Goal: Task Accomplishment & Management: Manage account settings

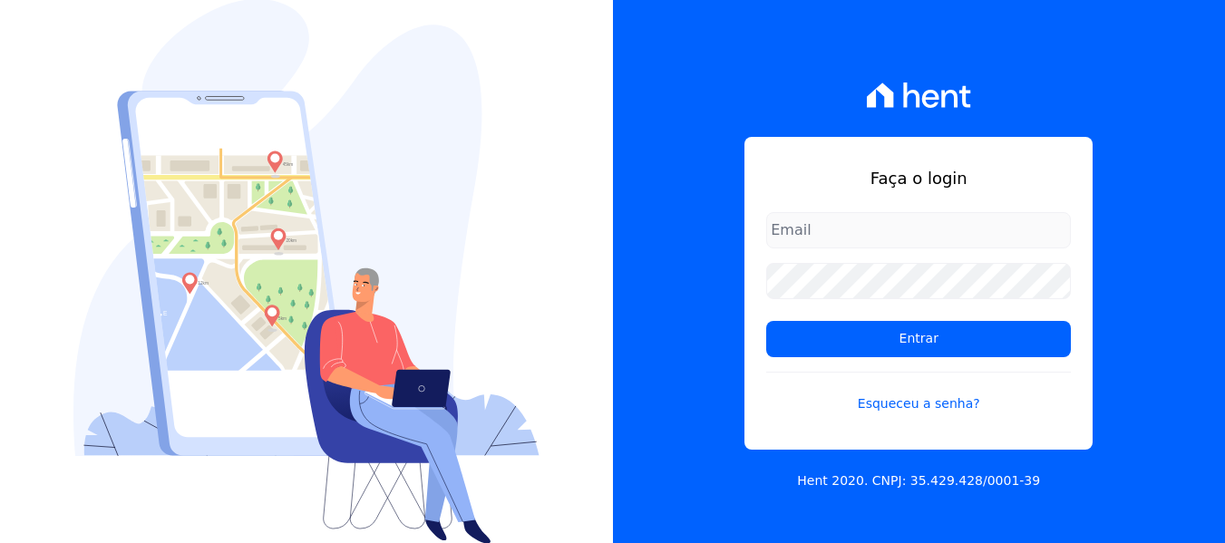
click at [885, 229] on input "email" at bounding box center [918, 230] width 305 height 36
type input "[EMAIL_ADDRESS][DOMAIN_NAME]"
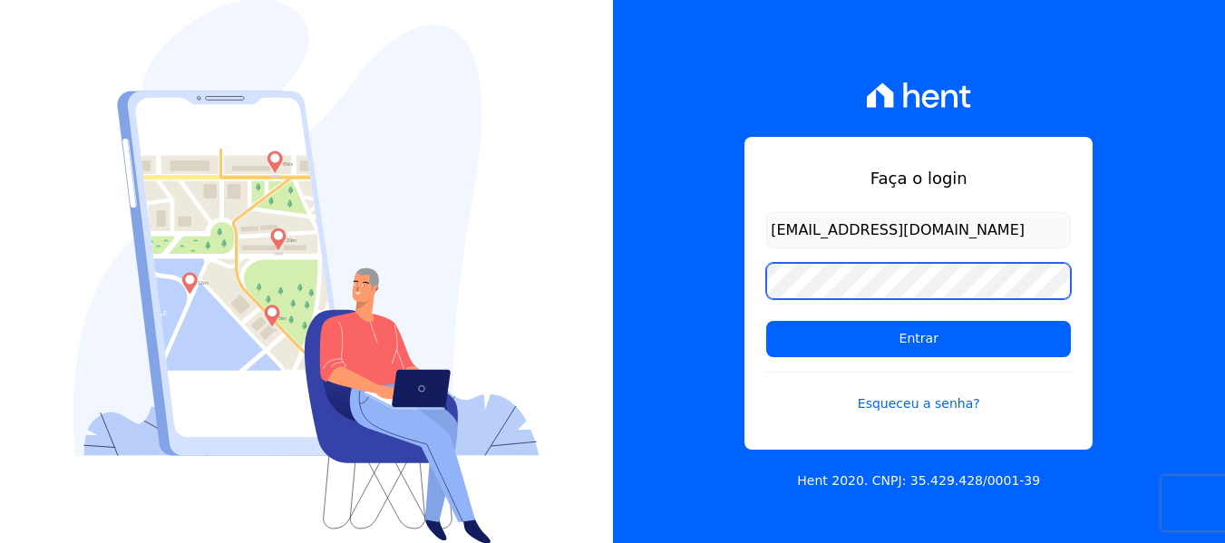
click at [766, 321] on input "Entrar" at bounding box center [918, 339] width 305 height 36
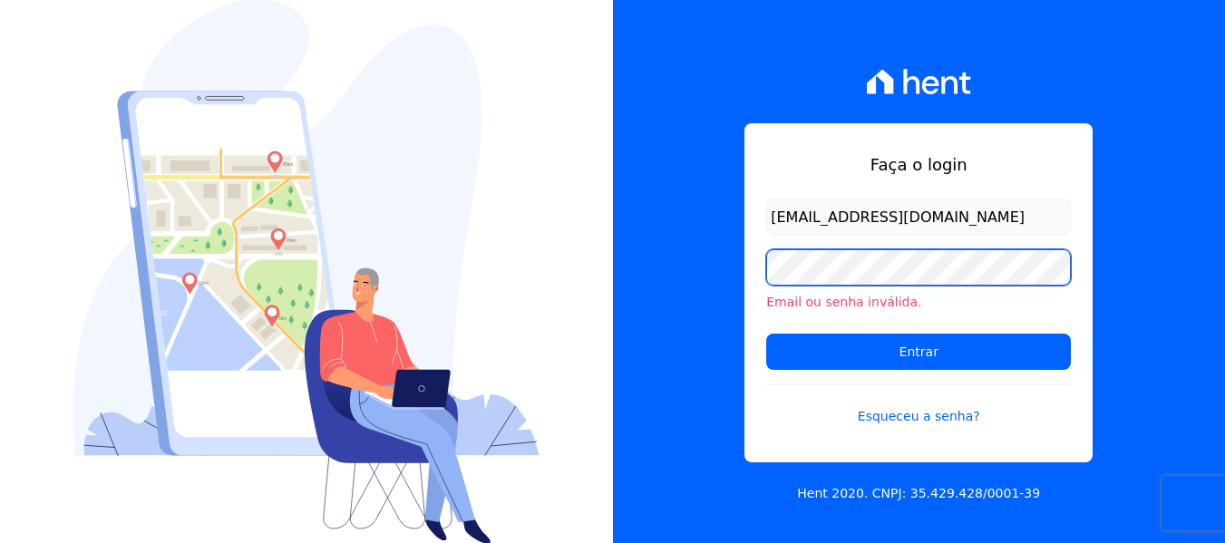
click at [766, 334] on input "Entrar" at bounding box center [918, 352] width 305 height 36
drag, startPoint x: 835, startPoint y: 215, endPoint x: 722, endPoint y: 212, distance: 113.4
click at [722, 212] on div "Faça o login [EMAIL_ADDRESS][DOMAIN_NAME] Email ou senha inválida. Entrar Esque…" at bounding box center [919, 271] width 613 height 543
type input "[EMAIL_ADDRESS][DOMAIN_NAME]"
click at [766, 334] on input "Entrar" at bounding box center [918, 352] width 305 height 36
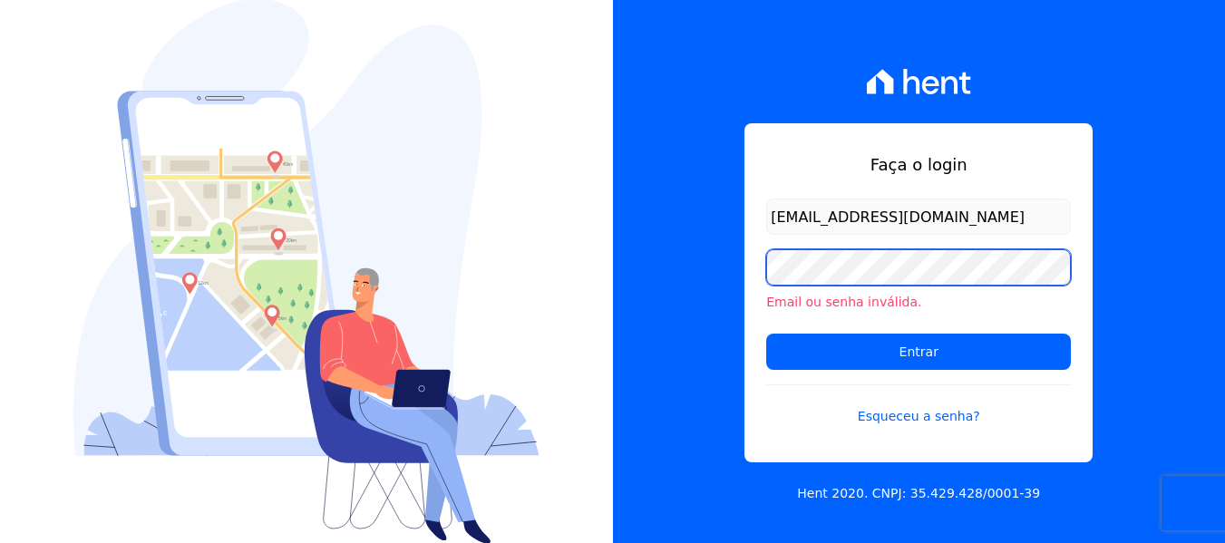
click at [766, 334] on input "Entrar" at bounding box center [918, 352] width 305 height 36
